Goal: Browse casually

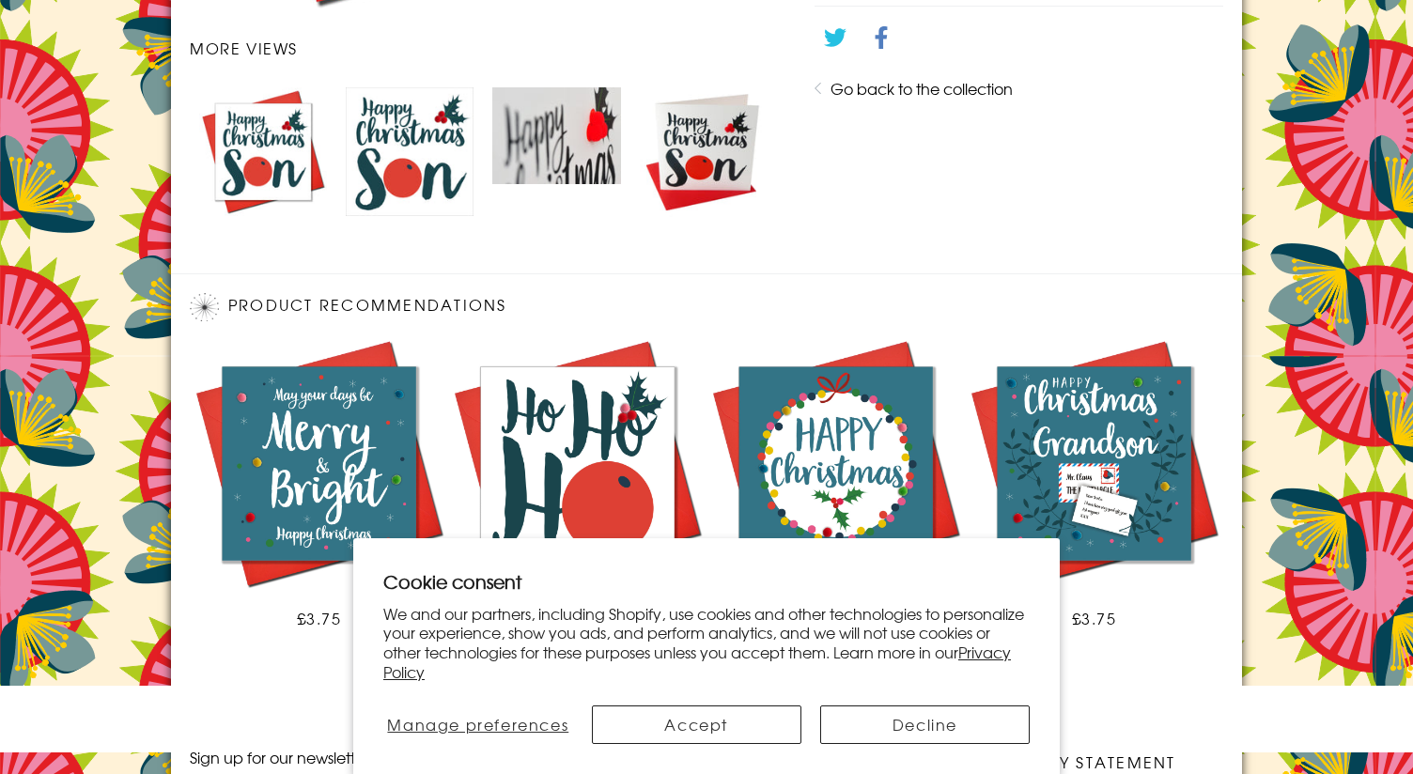
scroll to position [1166, 0]
